Goal: Information Seeking & Learning: Learn about a topic

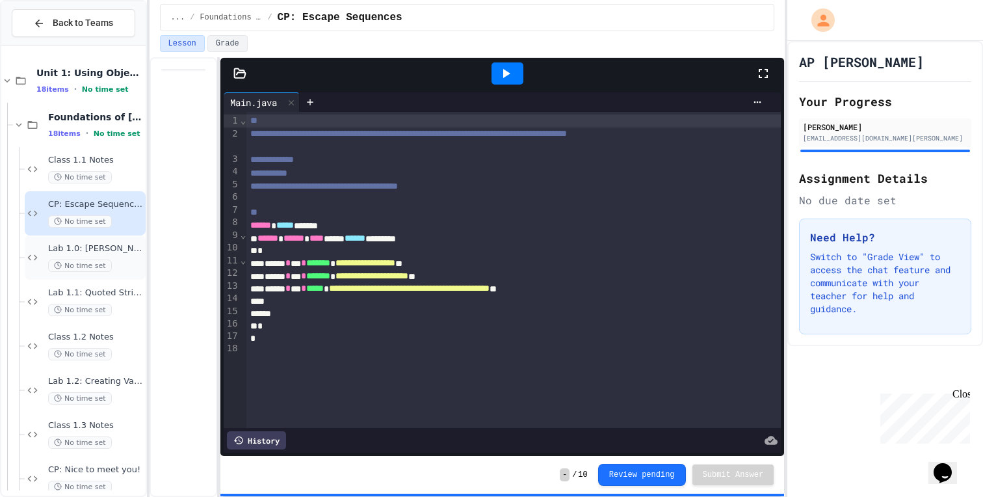
click at [84, 245] on span "Lab 1.0: [PERSON_NAME] Am" at bounding box center [95, 248] width 95 height 11
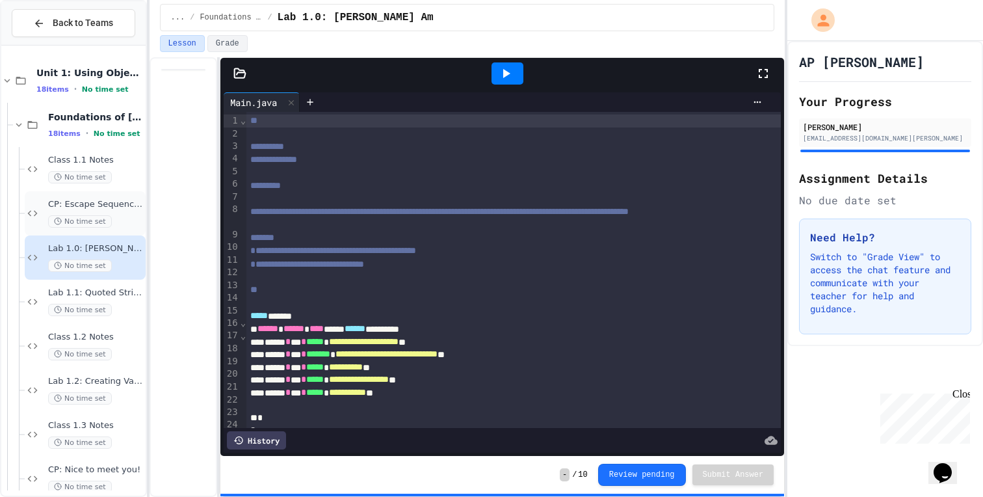
click at [80, 216] on span "No time set" at bounding box center [80, 221] width 64 height 12
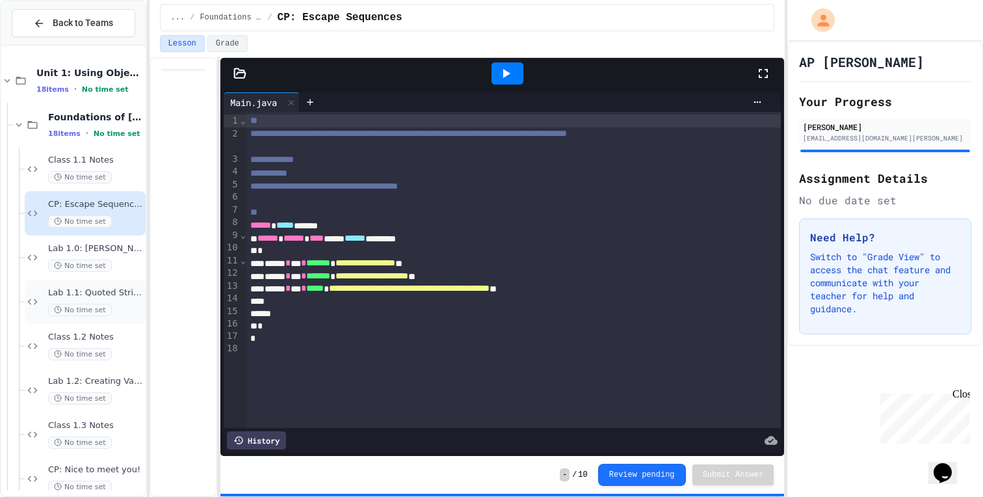
click at [69, 322] on div "Lab 1.1: Quoted String No time set" at bounding box center [85, 302] width 121 height 44
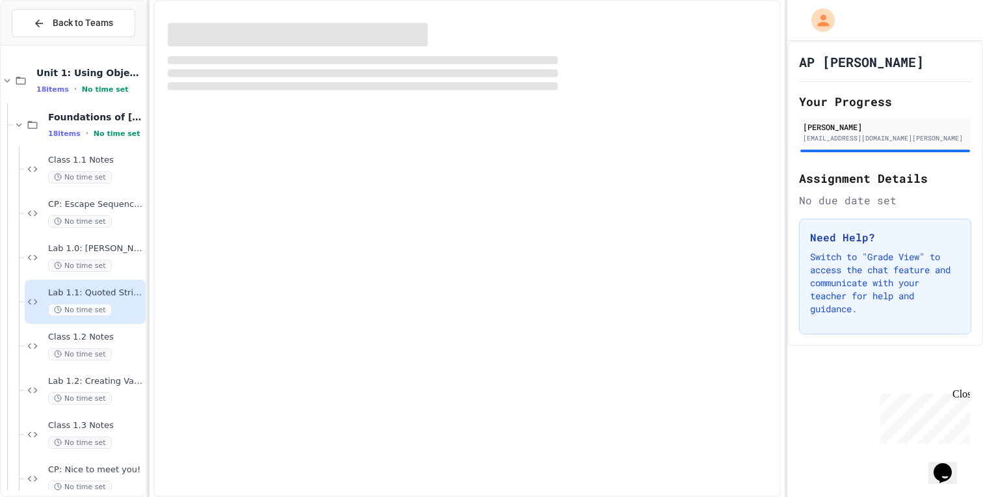
click at [64, 346] on div "Class 1.2 Notes No time set" at bounding box center [95, 346] width 95 height 29
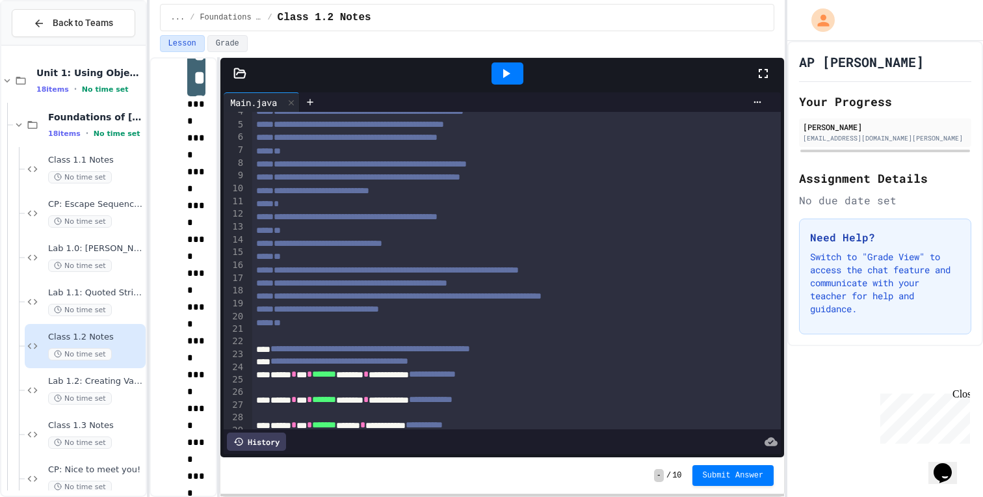
scroll to position [49, 0]
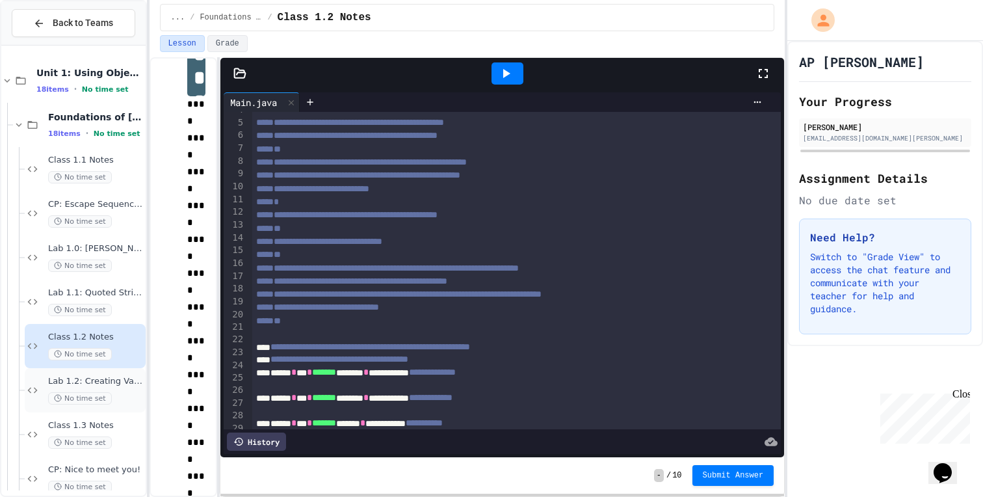
click at [76, 385] on span "Lab 1.2: Creating Variables and Printing" at bounding box center [95, 381] width 95 height 11
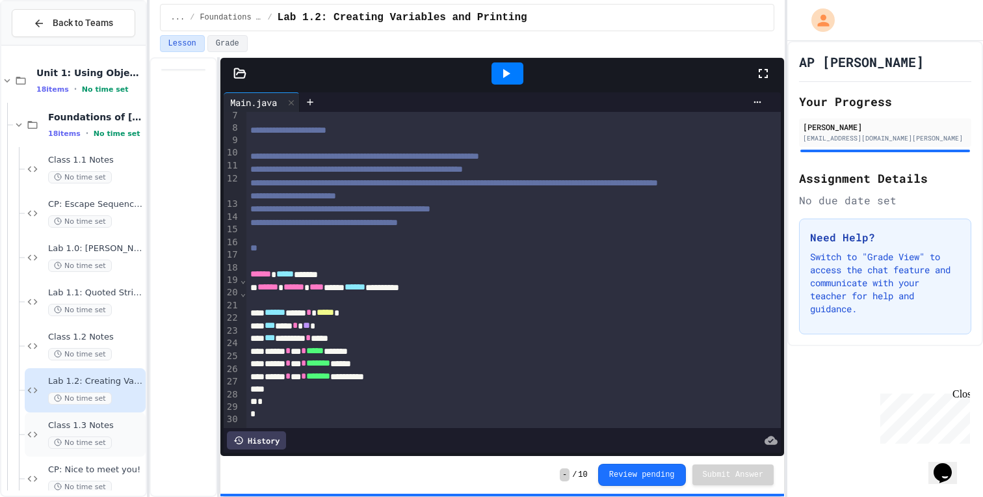
click at [90, 423] on span "Class 1.3 Notes" at bounding box center [95, 425] width 95 height 11
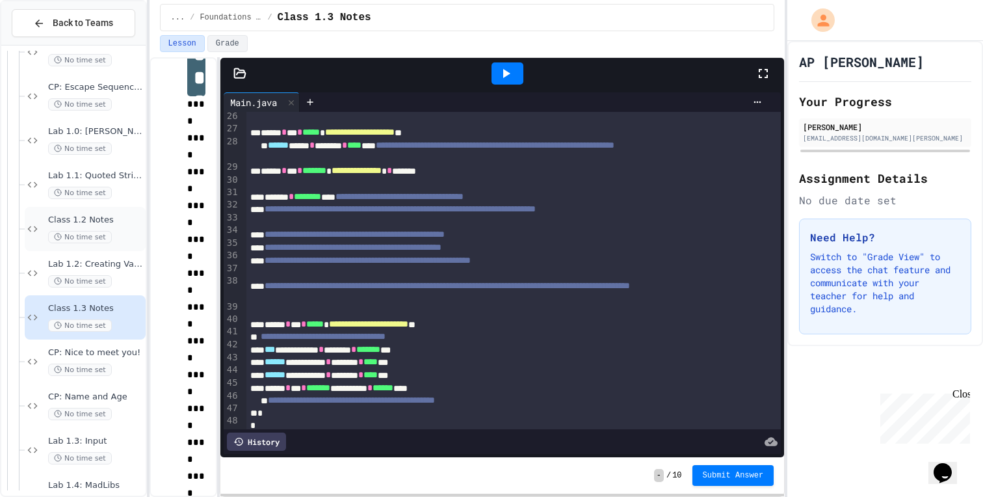
scroll to position [219, 0]
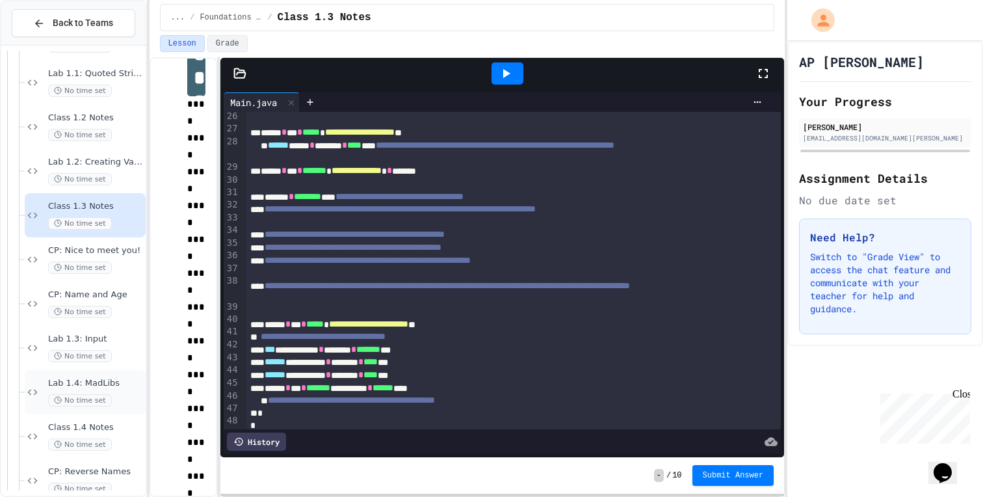
click at [81, 389] on div "Lab 1.4: MadLibs No time set" at bounding box center [95, 392] width 95 height 29
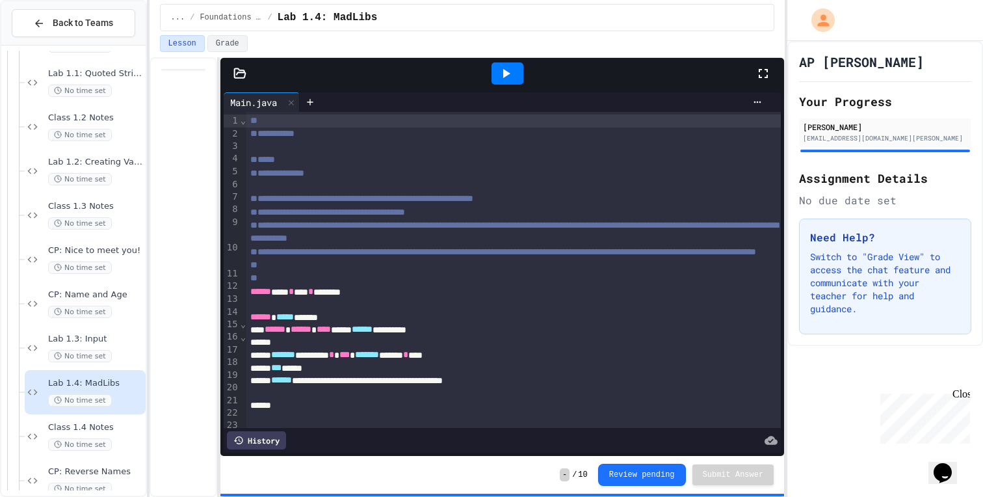
scroll to position [244, 0]
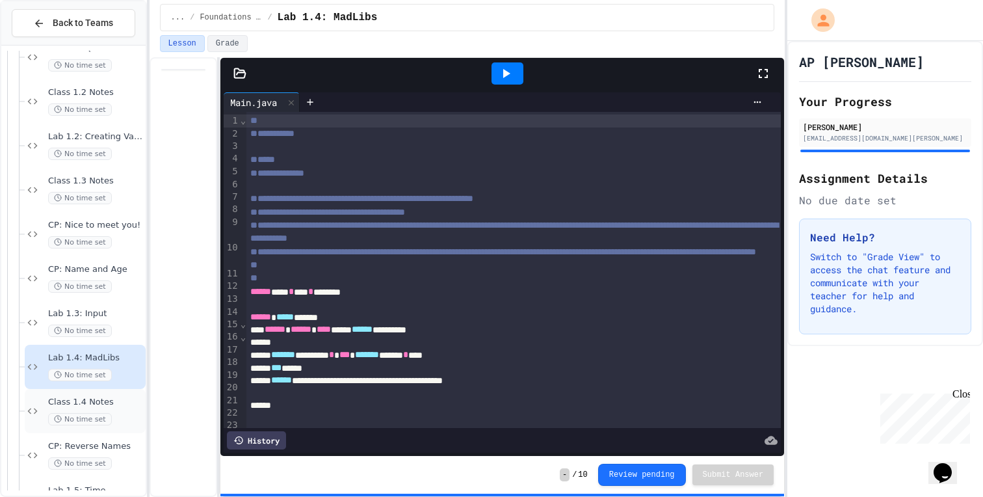
click at [71, 404] on span "Class 1.4 Notes" at bounding box center [95, 402] width 95 height 11
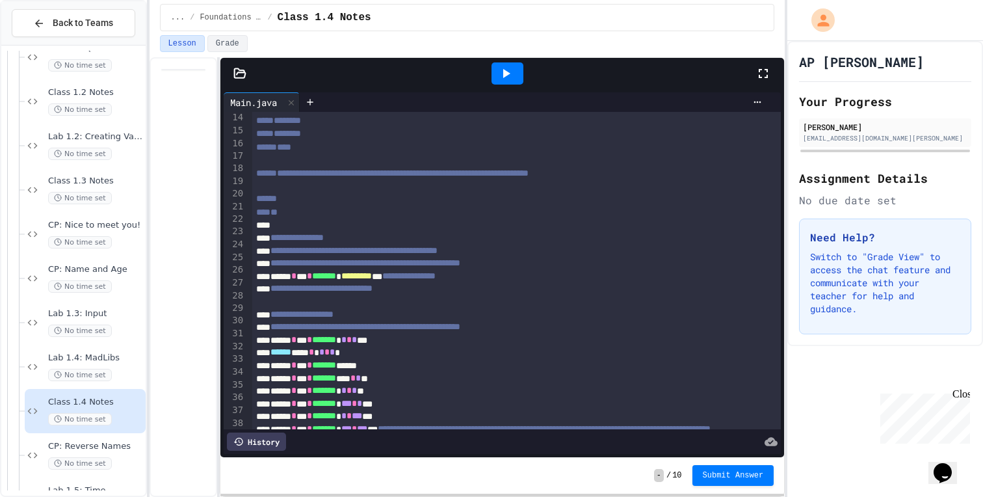
scroll to position [221, 0]
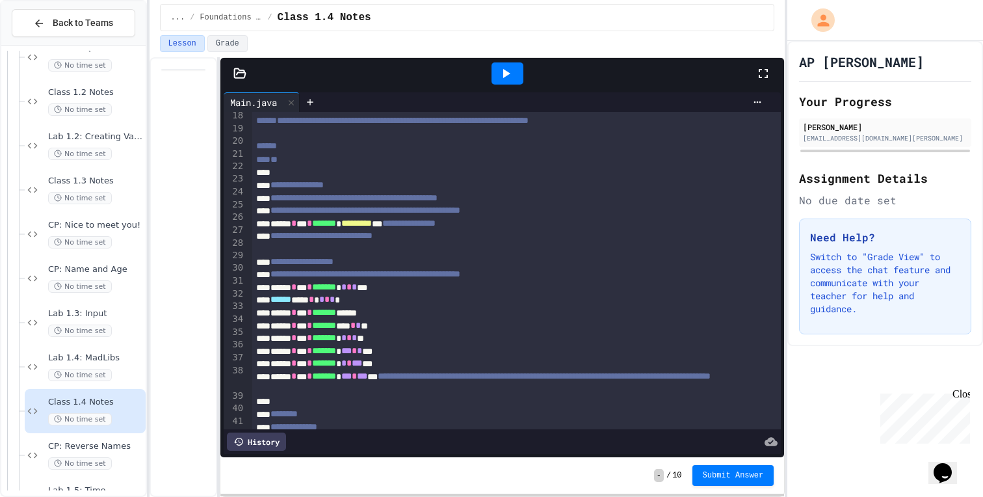
click at [497, 69] on div at bounding box center [508, 73] width 32 height 22
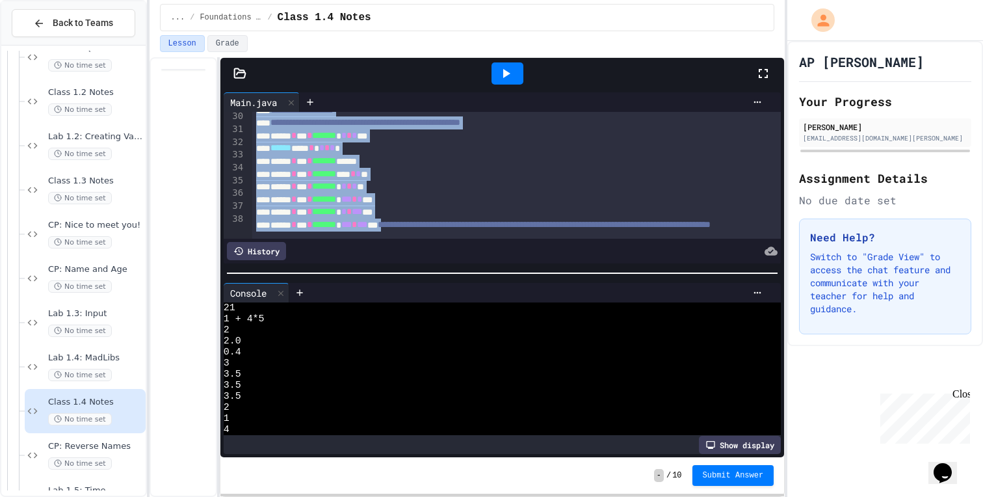
scroll to position [0, 0]
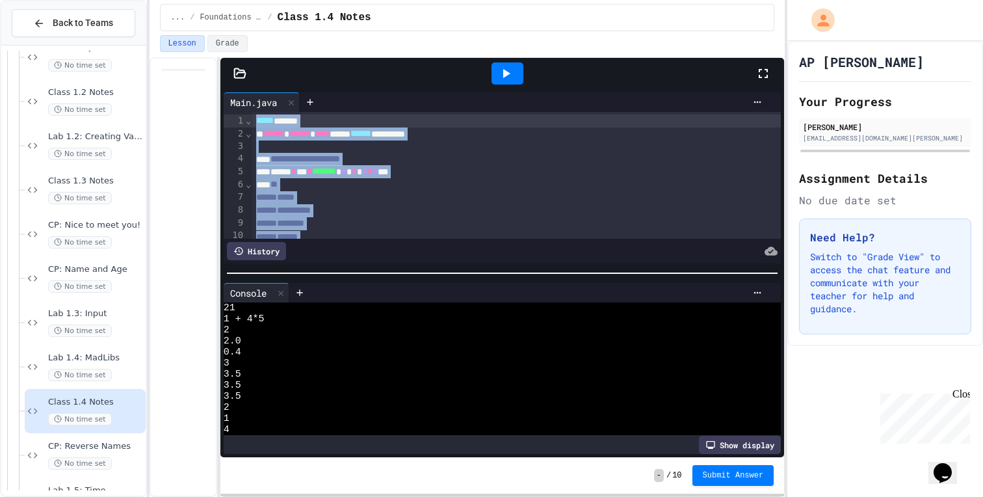
drag, startPoint x: 442, startPoint y: 220, endPoint x: 624, endPoint y: -83, distance: 353.5
click at [624, 0] on html "**********" at bounding box center [491, 248] width 983 height 497
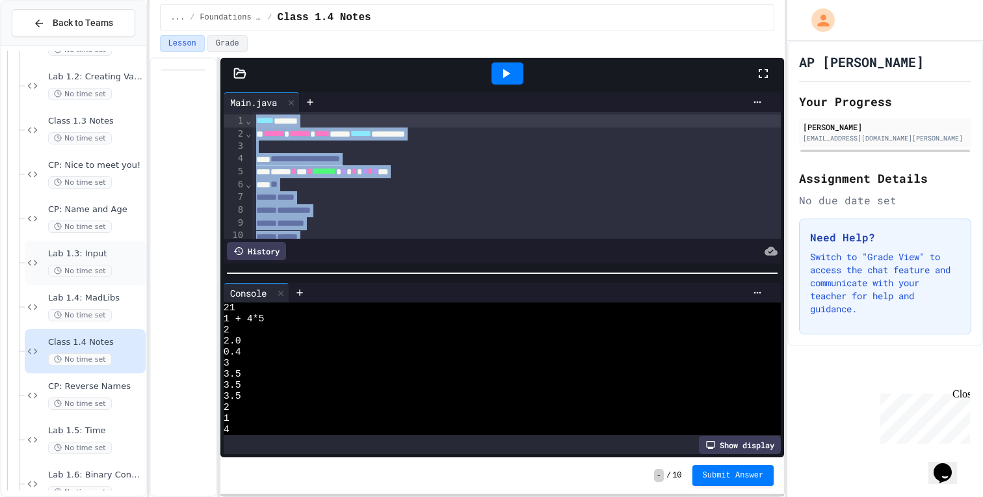
scroll to position [324, 0]
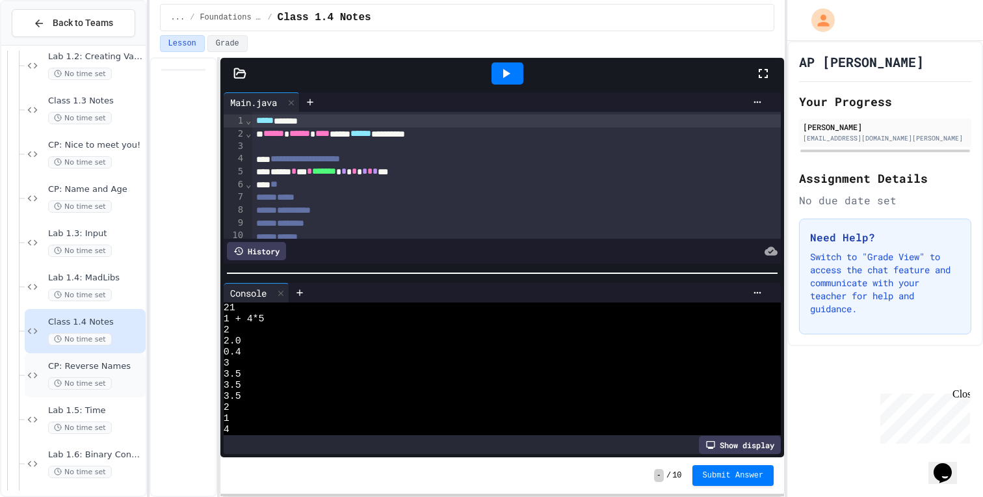
click at [79, 364] on span "CP: Reverse Names" at bounding box center [95, 366] width 95 height 11
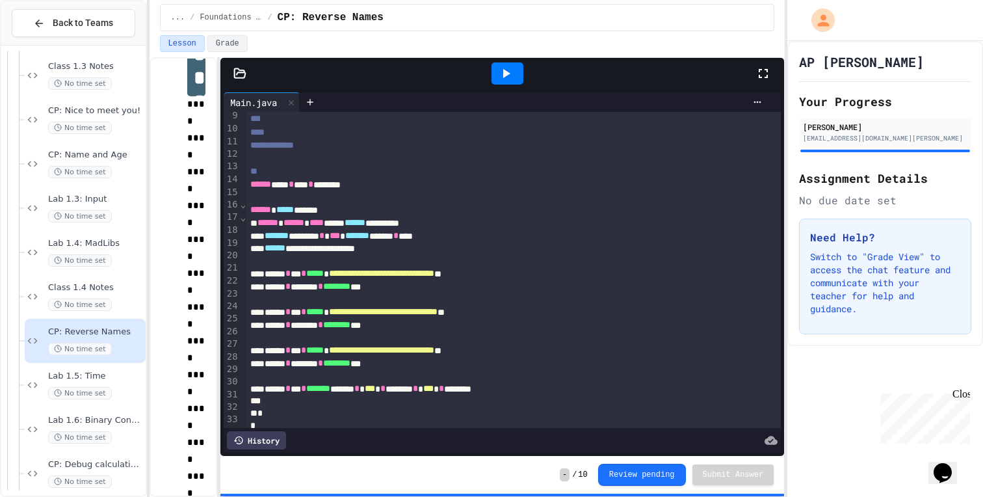
scroll to position [385, 0]
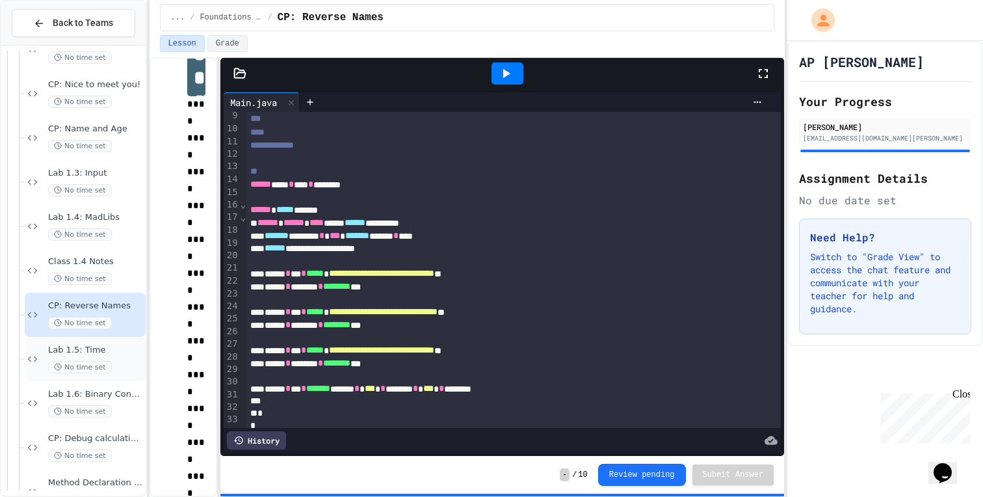
click at [98, 364] on span "No time set" at bounding box center [80, 367] width 64 height 12
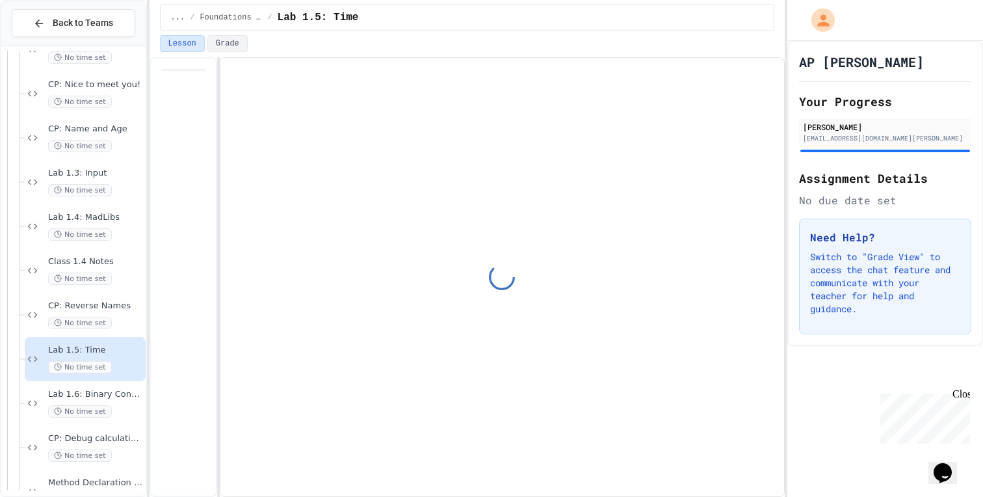
scroll to position [294, 0]
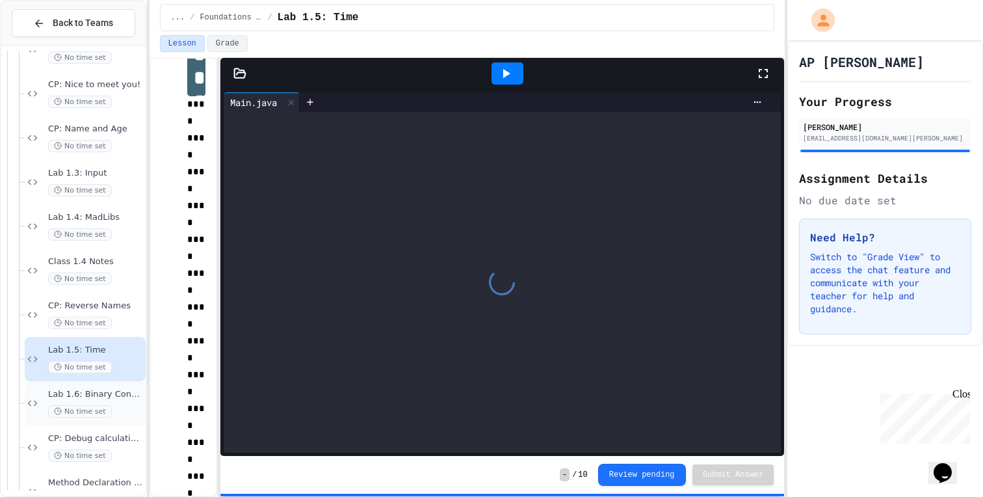
click at [98, 398] on span "Lab 1.6: Binary Conversion" at bounding box center [95, 394] width 95 height 11
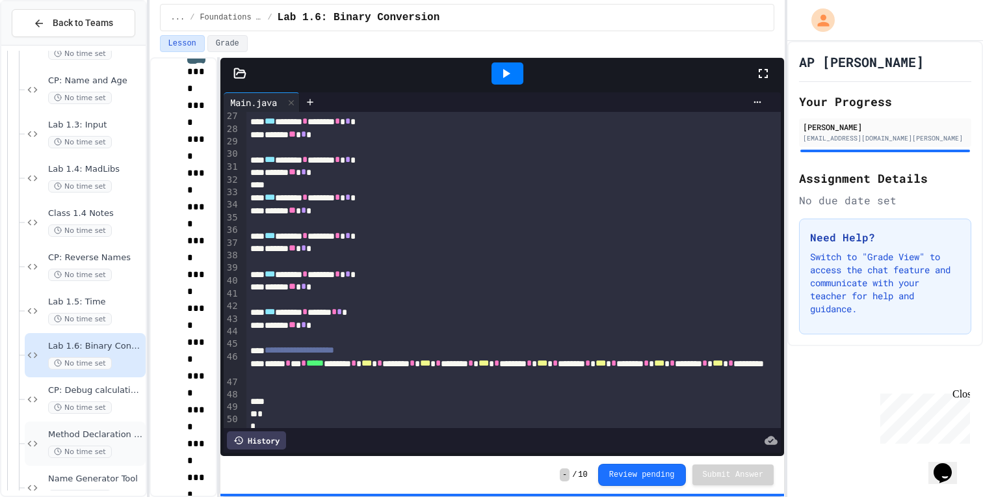
scroll to position [428, 0]
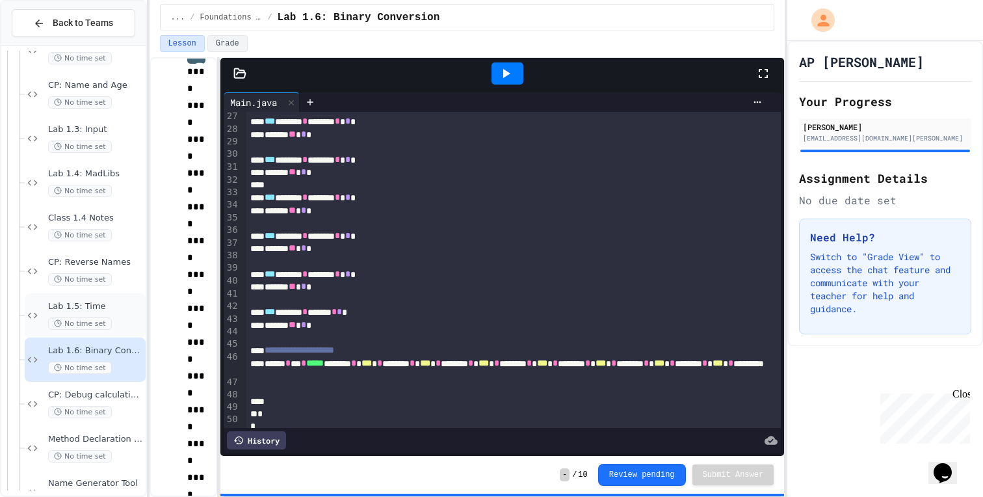
click at [79, 318] on span "No time set" at bounding box center [80, 323] width 64 height 12
